Goal: Task Accomplishment & Management: Manage account settings

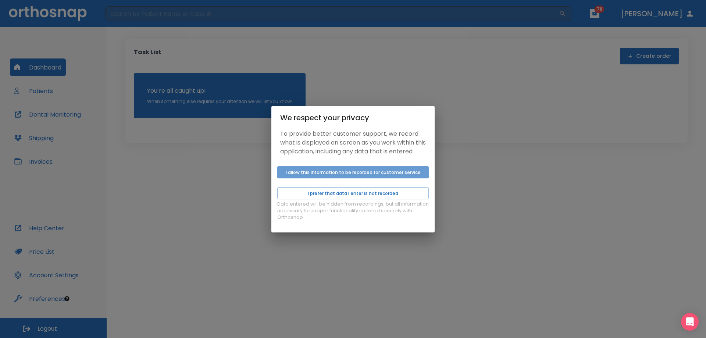
click at [336, 175] on button "I allow this information to be recorded for customer service" at bounding box center [353, 172] width 152 height 12
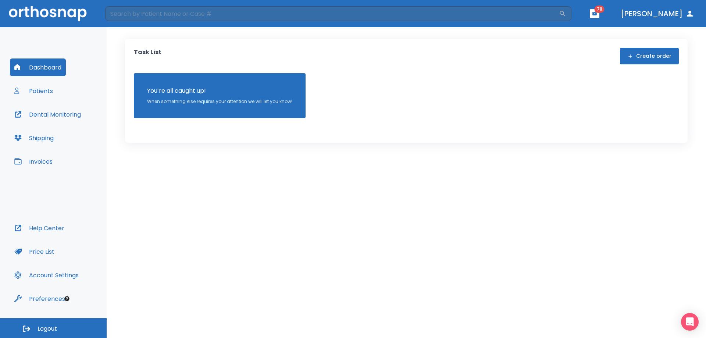
click at [35, 90] on button "Patients" at bounding box center [33, 91] width 47 height 18
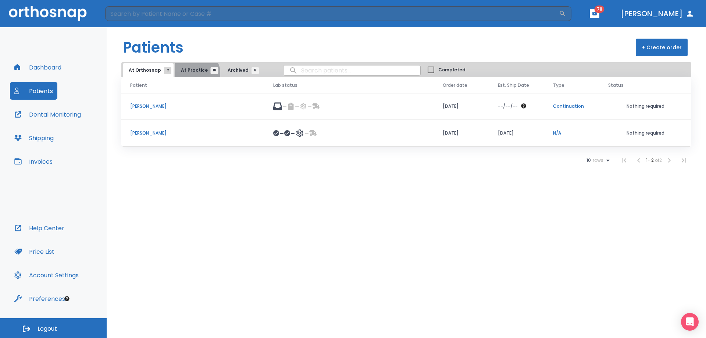
click at [192, 74] on button "At Practice 18" at bounding box center [197, 70] width 45 height 14
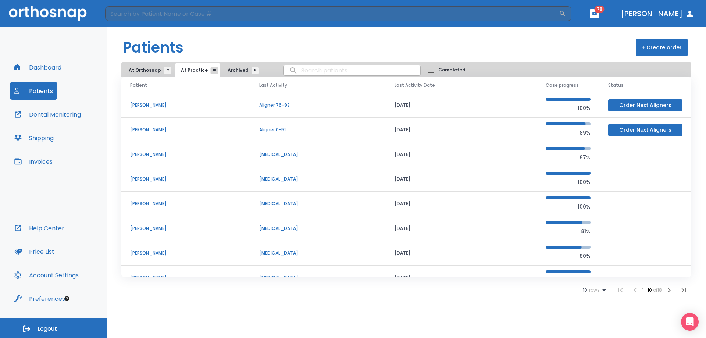
click at [168, 112] on td "[PERSON_NAME]" at bounding box center [185, 105] width 129 height 25
